Goal: Information Seeking & Learning: Find specific fact

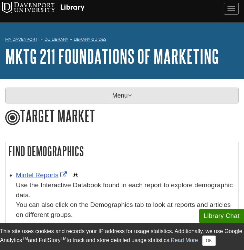
click at [90, 96] on p "Menu" at bounding box center [121, 95] width 233 height 16
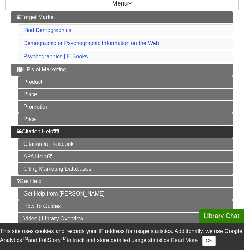
scroll to position [98, 0]
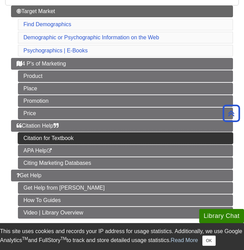
click at [73, 137] on link "Citation for Textbook" at bounding box center [125, 138] width 215 height 12
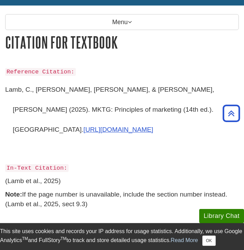
scroll to position [73, 0]
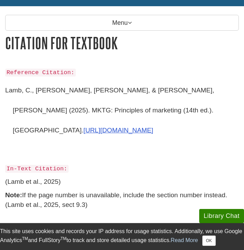
drag, startPoint x: 5, startPoint y: 90, endPoint x: 155, endPoint y: 109, distance: 150.6
click at [155, 109] on p "Lamb, C., [PERSON_NAME], [PERSON_NAME], & [PERSON_NAME], [PERSON_NAME] (2025). …" at bounding box center [121, 119] width 233 height 79
copy p "Lamb, C., [PERSON_NAME], [PERSON_NAME], & [PERSON_NAME], [PERSON_NAME] (2025). …"
click at [108, 163] on p "In-Text Citation:" at bounding box center [121, 168] width 233 height 10
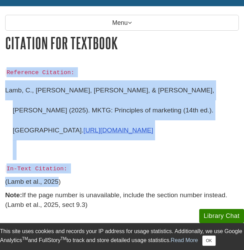
drag, startPoint x: 4, startPoint y: 161, endPoint x: 58, endPoint y: 160, distance: 53.7
click at [59, 160] on div "Reference Citation: [PERSON_NAME] [PERSON_NAME], [PERSON_NAME], & [PERSON_NAME]…" at bounding box center [122, 143] width 244 height 153
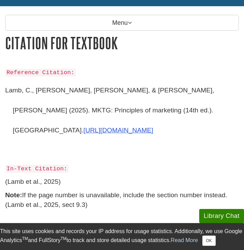
click at [63, 177] on p "(Lamb et al., 2025)" at bounding box center [121, 182] width 233 height 10
drag, startPoint x: 63, startPoint y: 160, endPoint x: 6, endPoint y: 165, distance: 57.3
click at [6, 165] on div "Reference Citation: [PERSON_NAME] [PERSON_NAME], [PERSON_NAME], & [PERSON_NAME]…" at bounding box center [121, 138] width 233 height 143
drag, startPoint x: 89, startPoint y: 183, endPoint x: 7, endPoint y: 185, distance: 81.6
click at [7, 190] on p "Note: If the page number is unavailable, include the section number instead. (L…" at bounding box center [121, 200] width 233 height 20
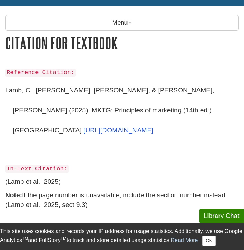
copy p "Lamb et al., 2025, sect 9.3)"
drag, startPoint x: 5, startPoint y: 92, endPoint x: 140, endPoint y: 112, distance: 136.8
click at [140, 112] on p "Lamb, C., [PERSON_NAME], [PERSON_NAME], & [PERSON_NAME], [PERSON_NAME] (2025). …" at bounding box center [121, 119] width 233 height 79
copy p "Lamb, C., [PERSON_NAME], [PERSON_NAME], & [PERSON_NAME], [PERSON_NAME] (2025). …"
click at [81, 91] on p "Lamb, C., [PERSON_NAME], [PERSON_NAME], & [PERSON_NAME], [PERSON_NAME] (2025). …" at bounding box center [121, 119] width 233 height 79
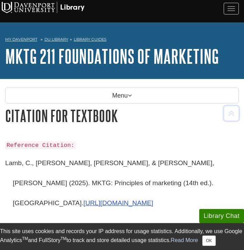
scroll to position [0, 0]
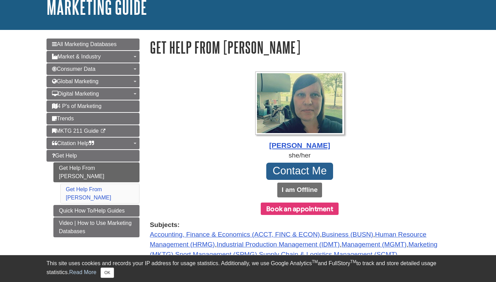
scroll to position [47, 0]
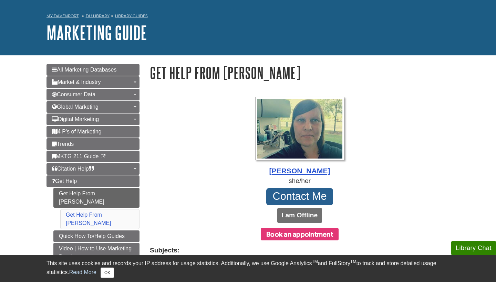
scroll to position [22, 0]
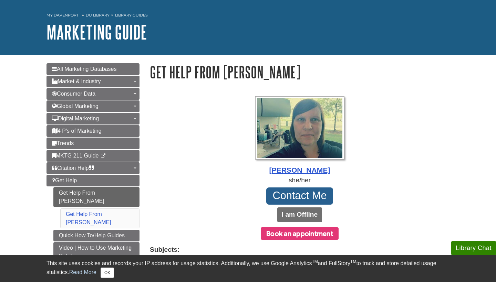
click at [288, 235] on button "Book an appointment" at bounding box center [300, 233] width 78 height 12
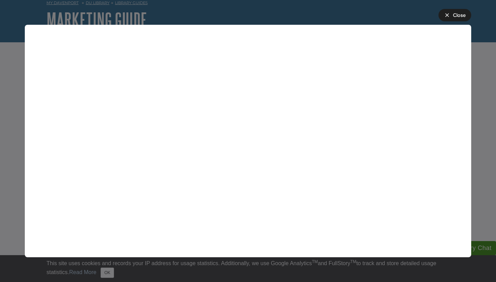
scroll to position [34, 0]
click at [453, 14] on div "Close" at bounding box center [459, 15] width 13 height 7
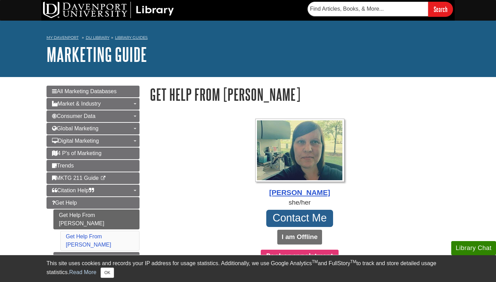
scroll to position [0, 0]
